Goal: Information Seeking & Learning: Learn about a topic

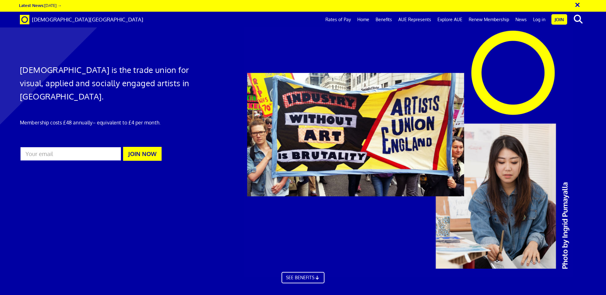
scroll to position [0, 10]
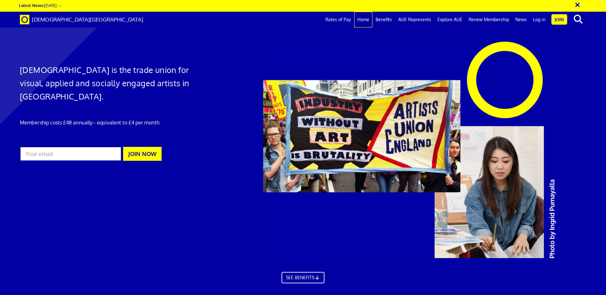
click at [372, 17] on link "Home" at bounding box center [363, 20] width 18 height 16
click at [386, 21] on link "Benefits" at bounding box center [383, 20] width 23 height 16
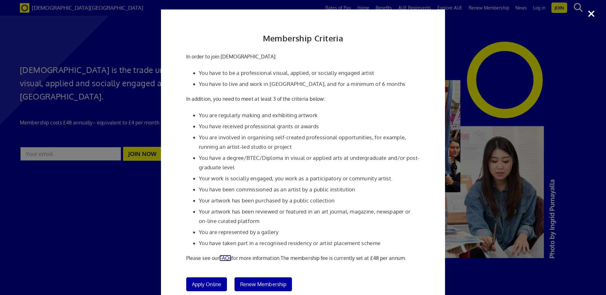
click at [228, 257] on link "FAQs" at bounding box center [225, 258] width 12 height 6
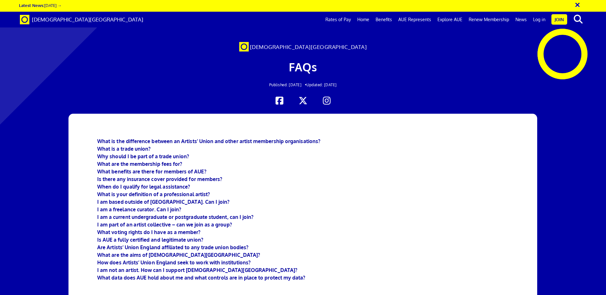
scroll to position [0, 10]
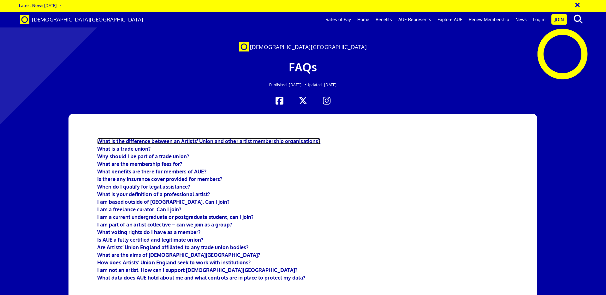
click at [255, 142] on b "What is the difference between an Artists' Union and other artist membership or…" at bounding box center [208, 141] width 223 height 6
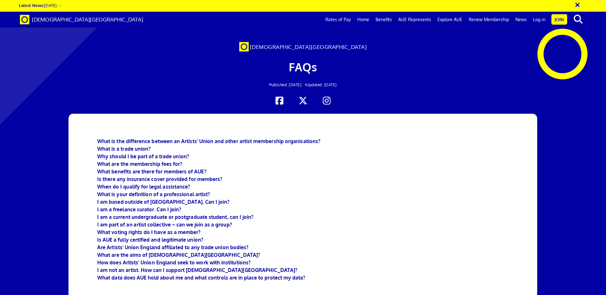
scroll to position [857, 0]
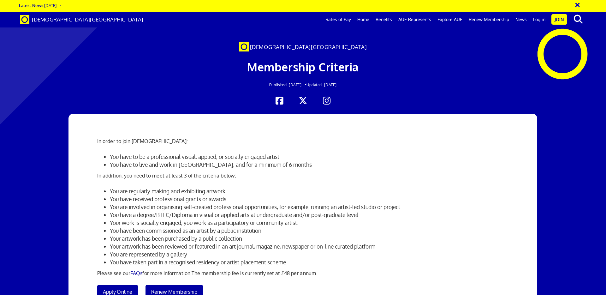
scroll to position [79, 0]
click at [148, 187] on li "You are regularly making and exhibiting artwork" at bounding box center [309, 191] width 399 height 8
click at [162, 195] on li "You have received professional grants or awards" at bounding box center [309, 199] width 399 height 8
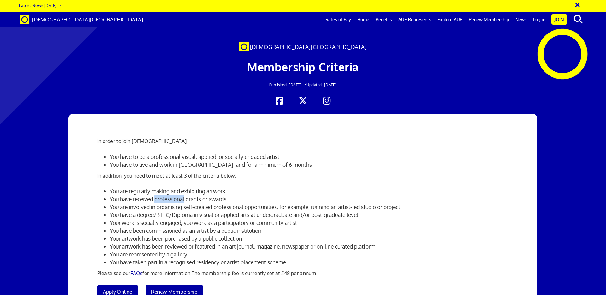
click at [162, 195] on li "You have received professional grants or awards" at bounding box center [309, 199] width 399 height 8
click at [149, 211] on li "You have a degree/BTEC/Diploma in visual or applied arts at undergraduate and/o…" at bounding box center [309, 215] width 399 height 8
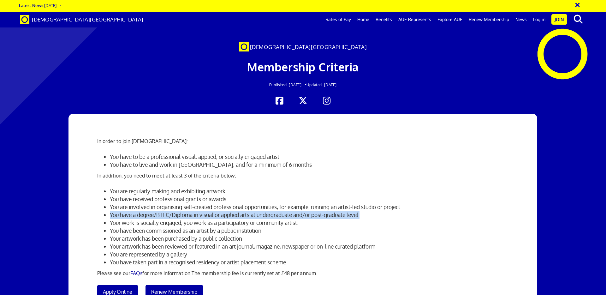
click at [149, 211] on li "You have a degree/BTEC/Diploma in visual or applied arts at undergraduate and/o…" at bounding box center [309, 215] width 399 height 8
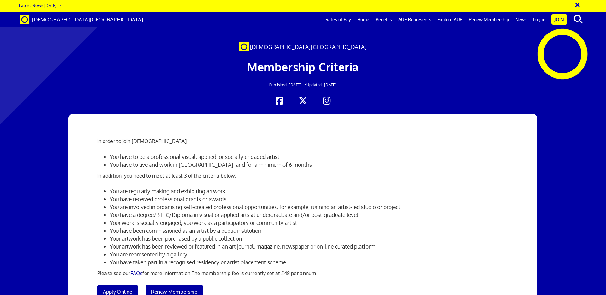
click at [146, 219] on li "Your work is socially engaged, you work as a participatory or community artist." at bounding box center [309, 223] width 399 height 8
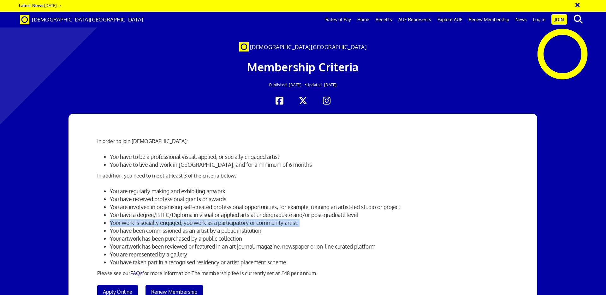
click at [146, 219] on li "Your work is socially engaged, you work as a participatory or community artist." at bounding box center [309, 223] width 399 height 8
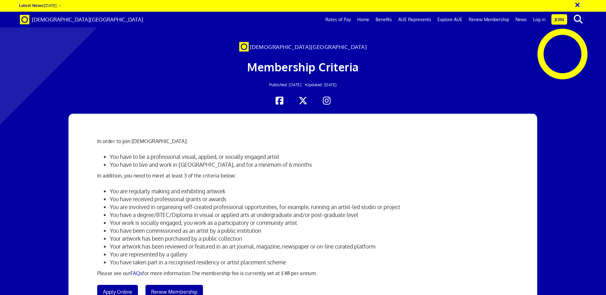
click at [161, 226] on li "You have been commissioned as an artist by a public institution" at bounding box center [309, 230] width 399 height 8
click at [165, 234] on li "Your artwork has been purchased by a public collection" at bounding box center [309, 238] width 399 height 8
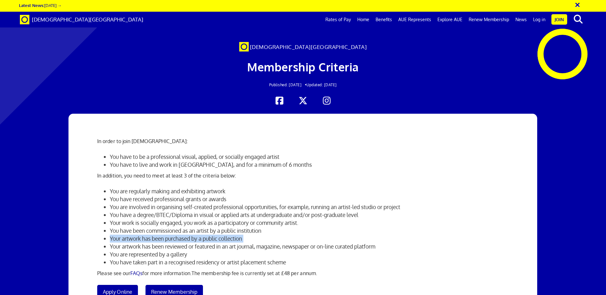
click at [165, 234] on li "Your artwork has been purchased by a public collection" at bounding box center [309, 238] width 399 height 8
click at [160, 242] on li "Your artwork has been reviewed or featured in an art journal, magazine, newspap…" at bounding box center [309, 246] width 399 height 8
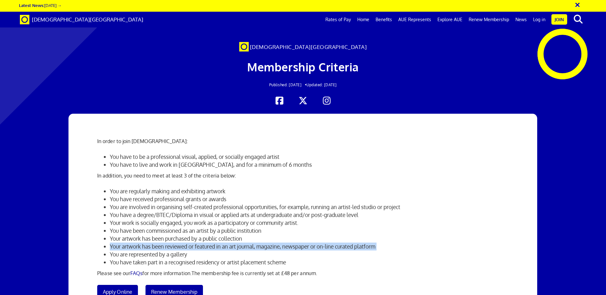
click at [160, 242] on li "Your artwork has been reviewed or featured in an art journal, magazine, newspap…" at bounding box center [309, 246] width 399 height 8
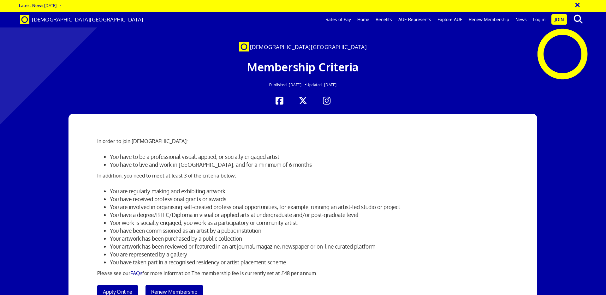
click at [166, 250] on li "You are represented by a gallery" at bounding box center [309, 254] width 399 height 8
click at [171, 258] on li "You have taken part in a recognised residency or artist placement scheme" at bounding box center [309, 262] width 399 height 8
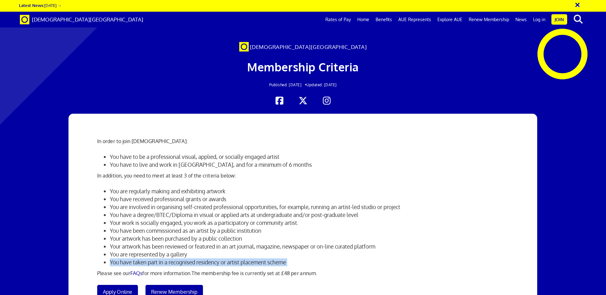
click at [171, 258] on li "You have taken part in a recognised residency or artist placement scheme" at bounding box center [309, 262] width 399 height 8
click at [166, 195] on li "You have received professional grants or awards" at bounding box center [309, 199] width 399 height 8
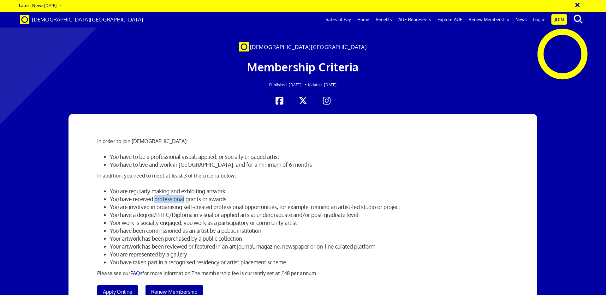
click at [166, 195] on li "You have received professional grants or awards" at bounding box center [309, 199] width 399 height 8
click at [452, 18] on link "Explore AUE" at bounding box center [449, 20] width 31 height 16
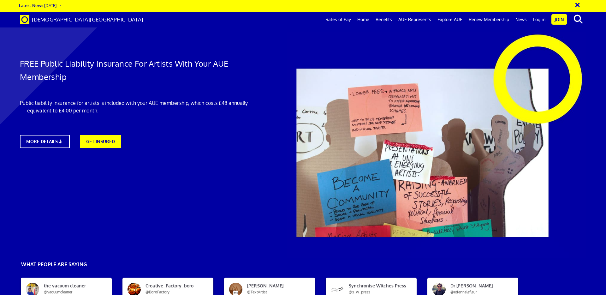
scroll to position [312, 0]
click at [389, 21] on link "Benefits" at bounding box center [383, 20] width 23 height 16
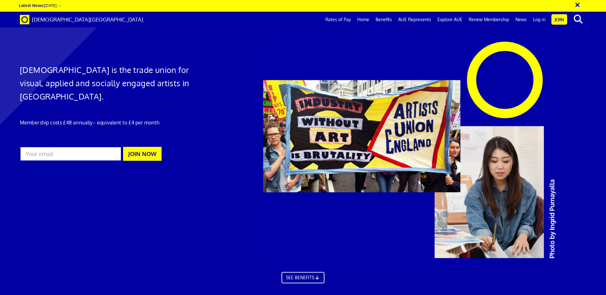
scroll to position [420, 0]
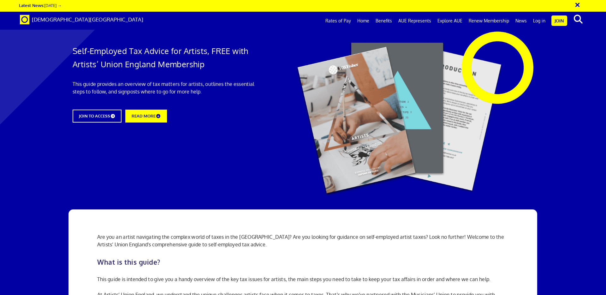
scroll to position [455, 0]
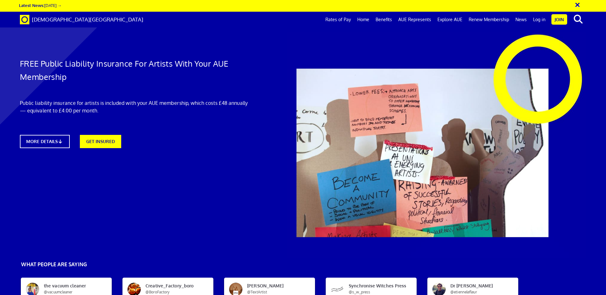
scroll to position [0, 10]
